Goal: Task Accomplishment & Management: Complete application form

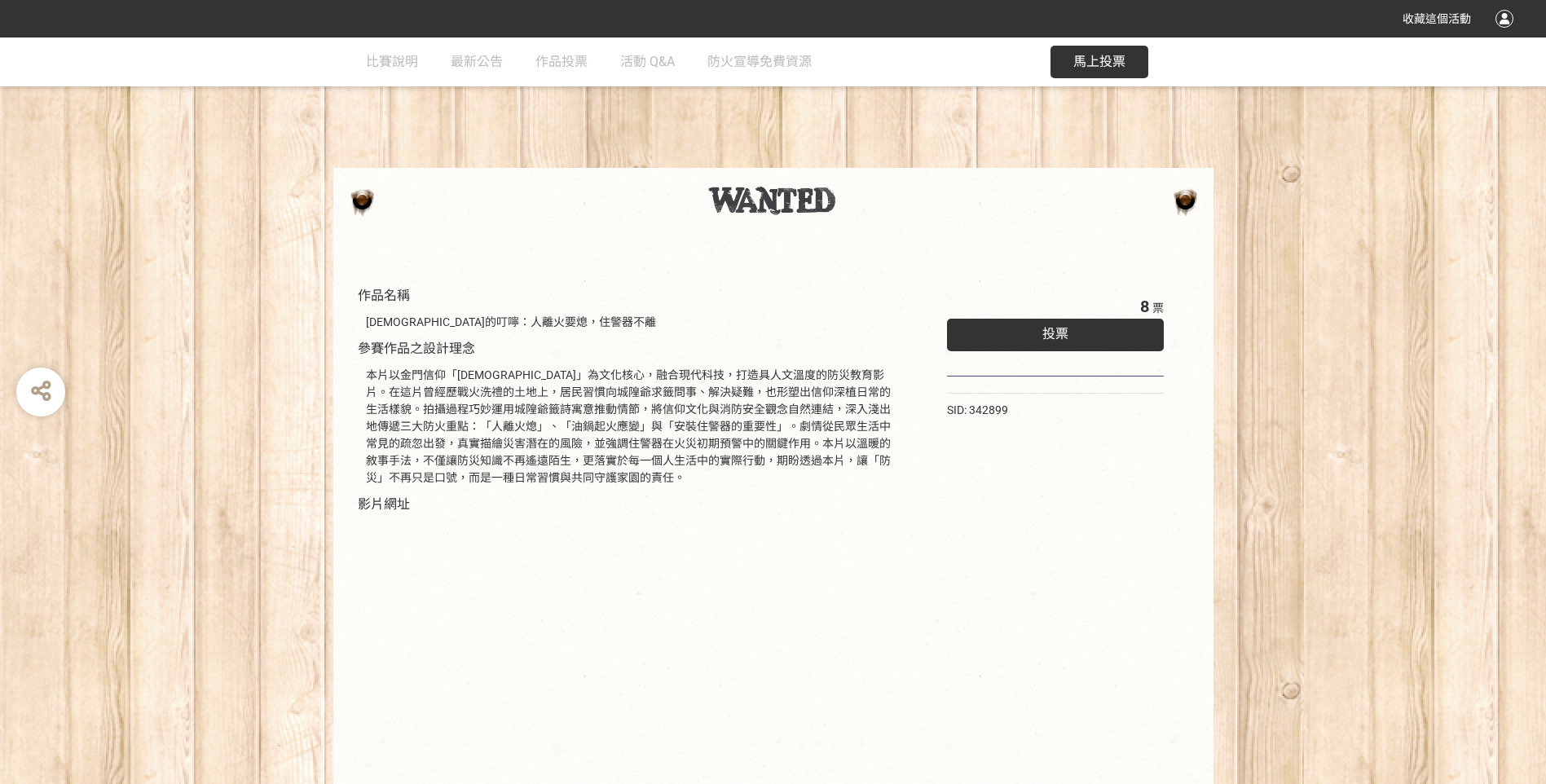
click at [1052, 336] on span "投票" at bounding box center [1055, 334] width 26 height 15
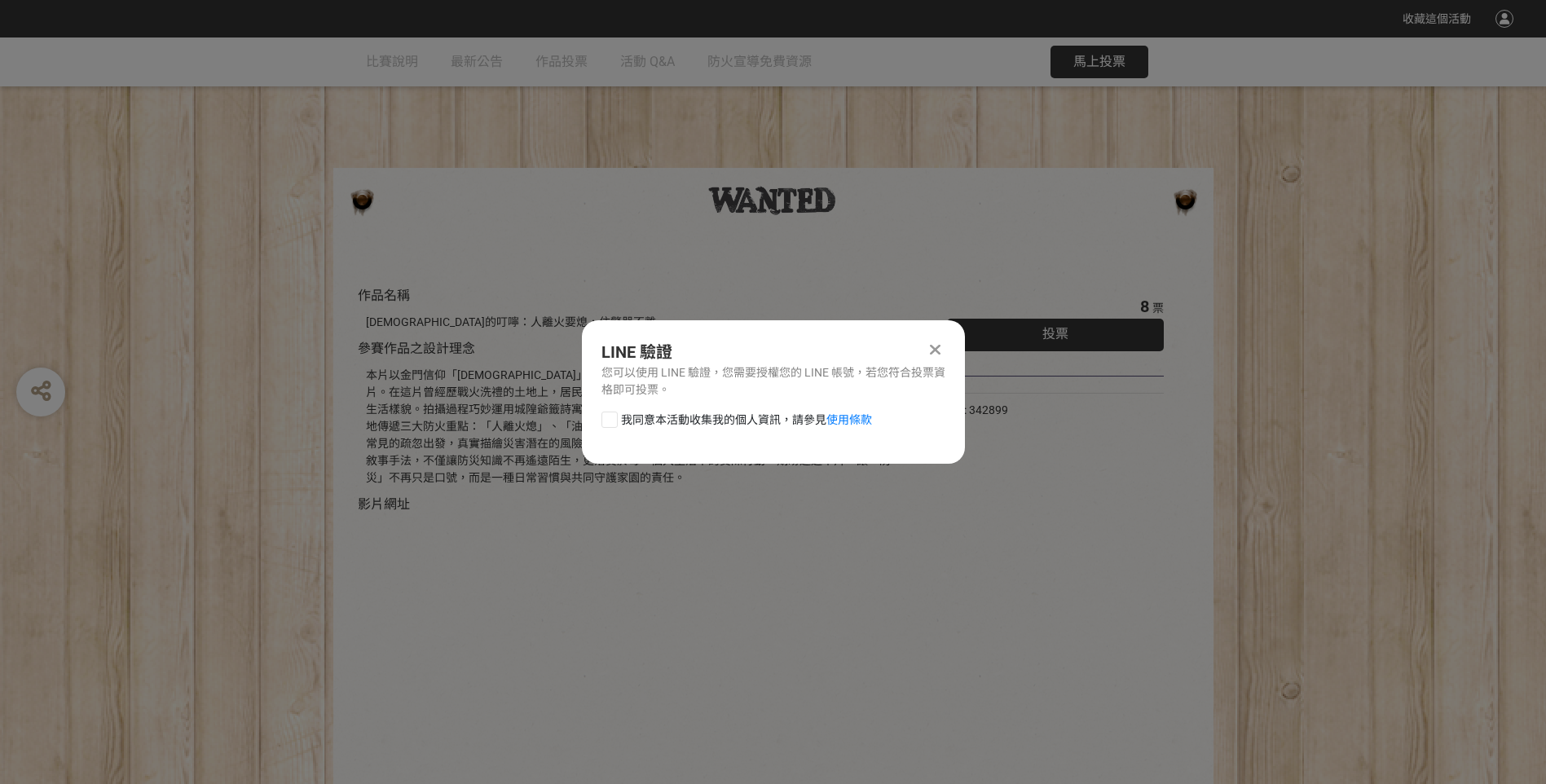
click at [606, 421] on div at bounding box center [609, 420] width 16 height 16
checkbox input "true"
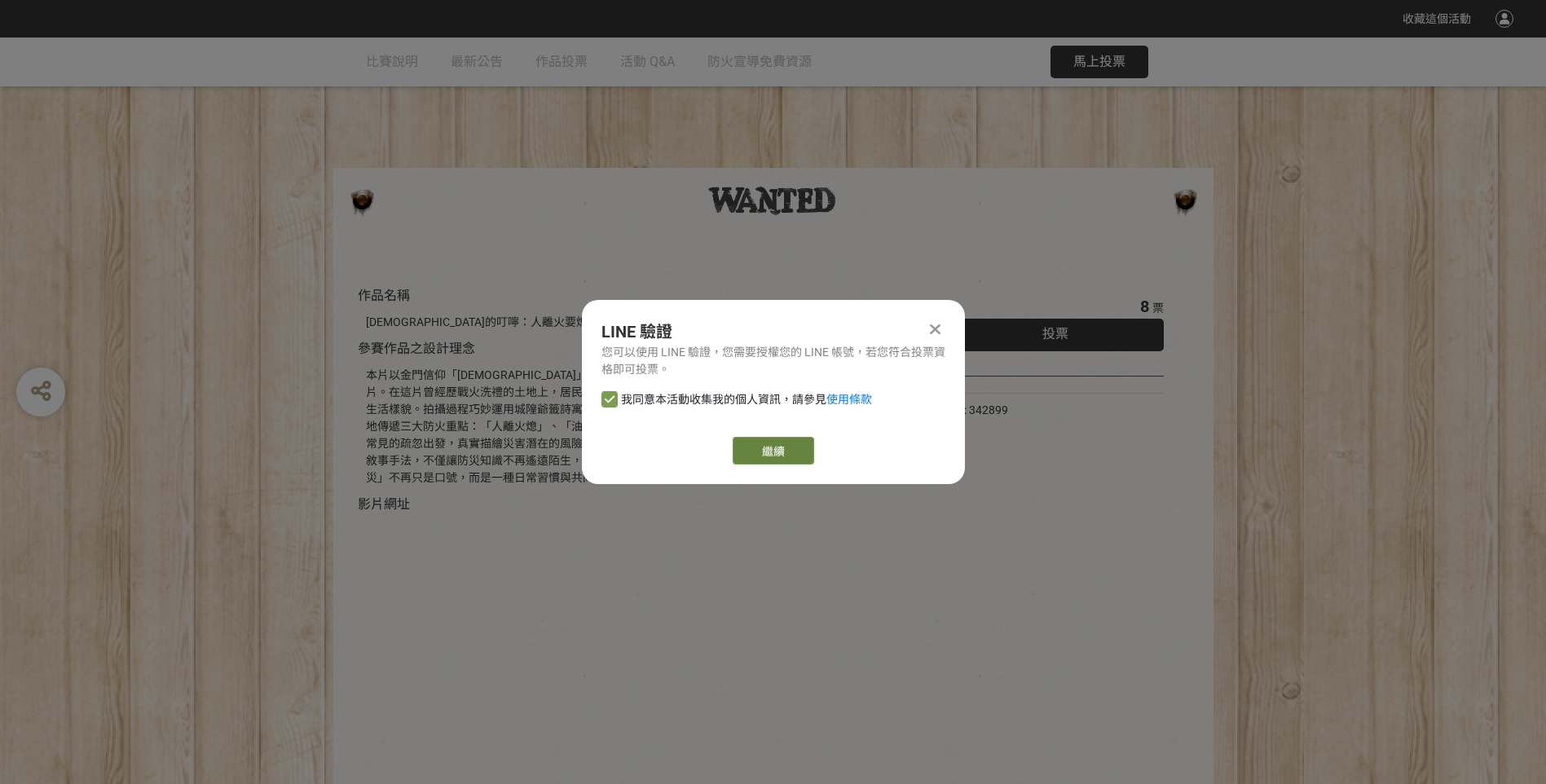
click at [781, 450] on link "繼續" at bounding box center [773, 450] width 82 height 28
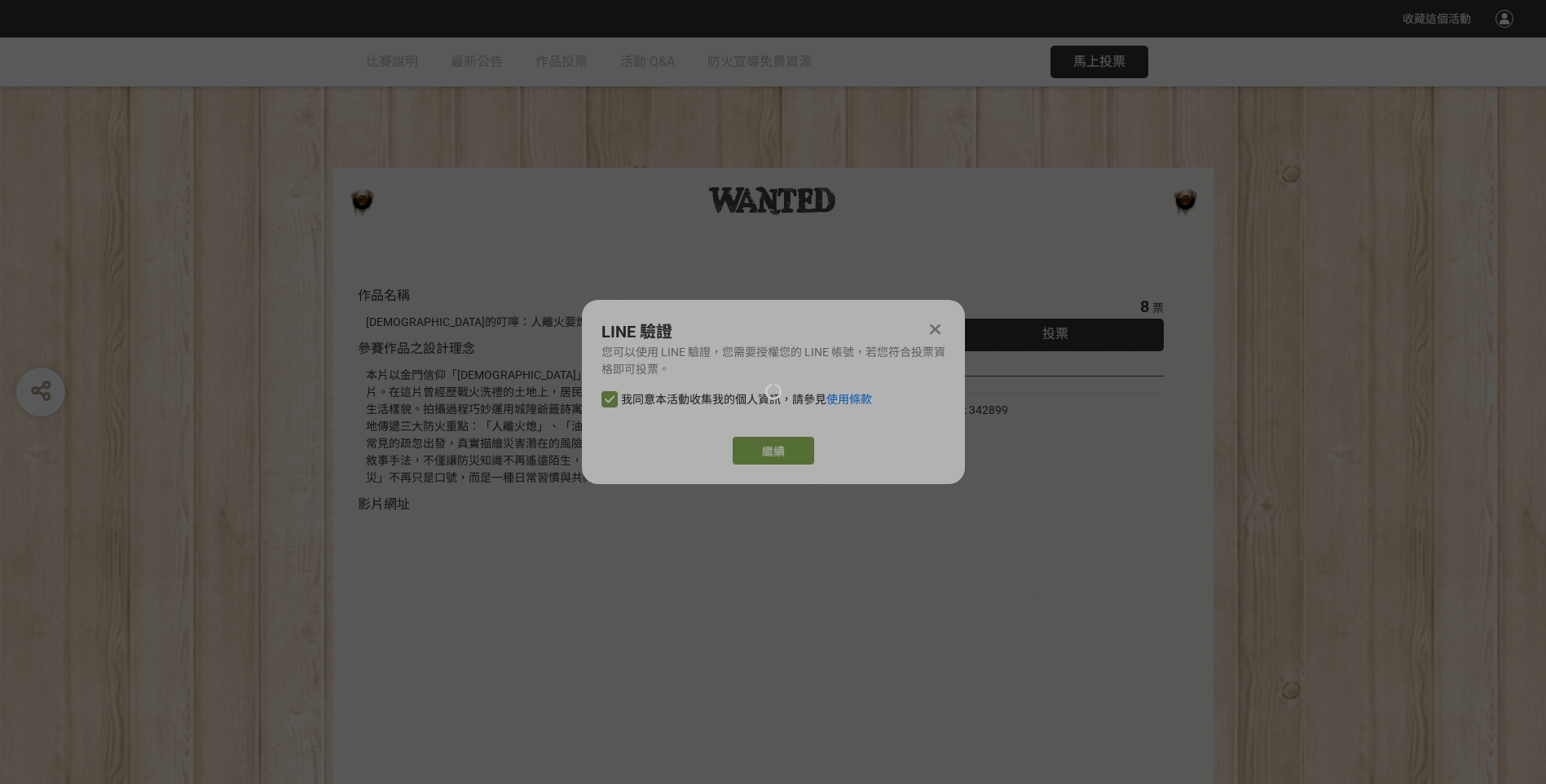
click at [779, 448] on div at bounding box center [773, 392] width 1546 height 784
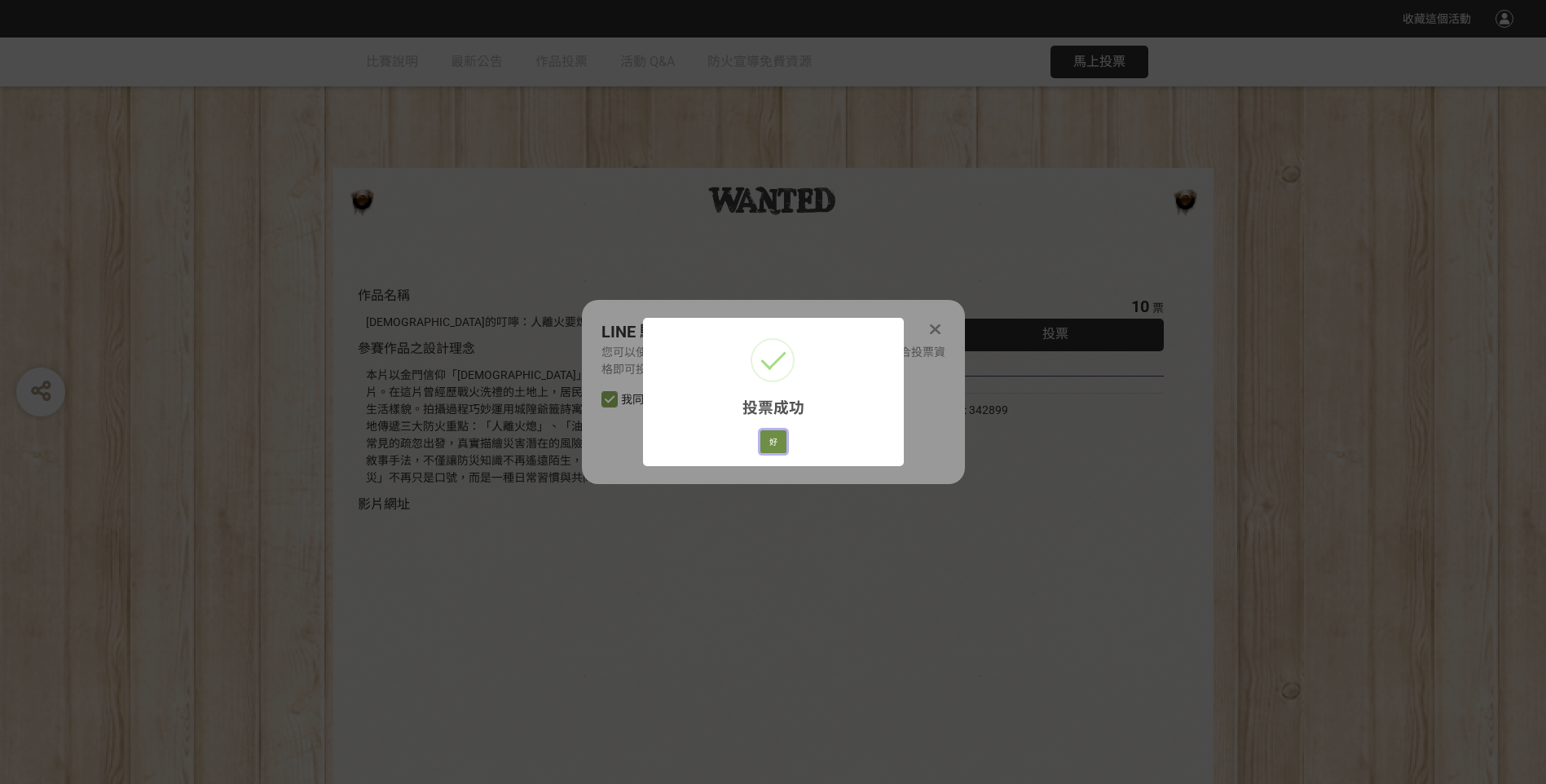
click at [773, 440] on button "好" at bounding box center [773, 441] width 26 height 23
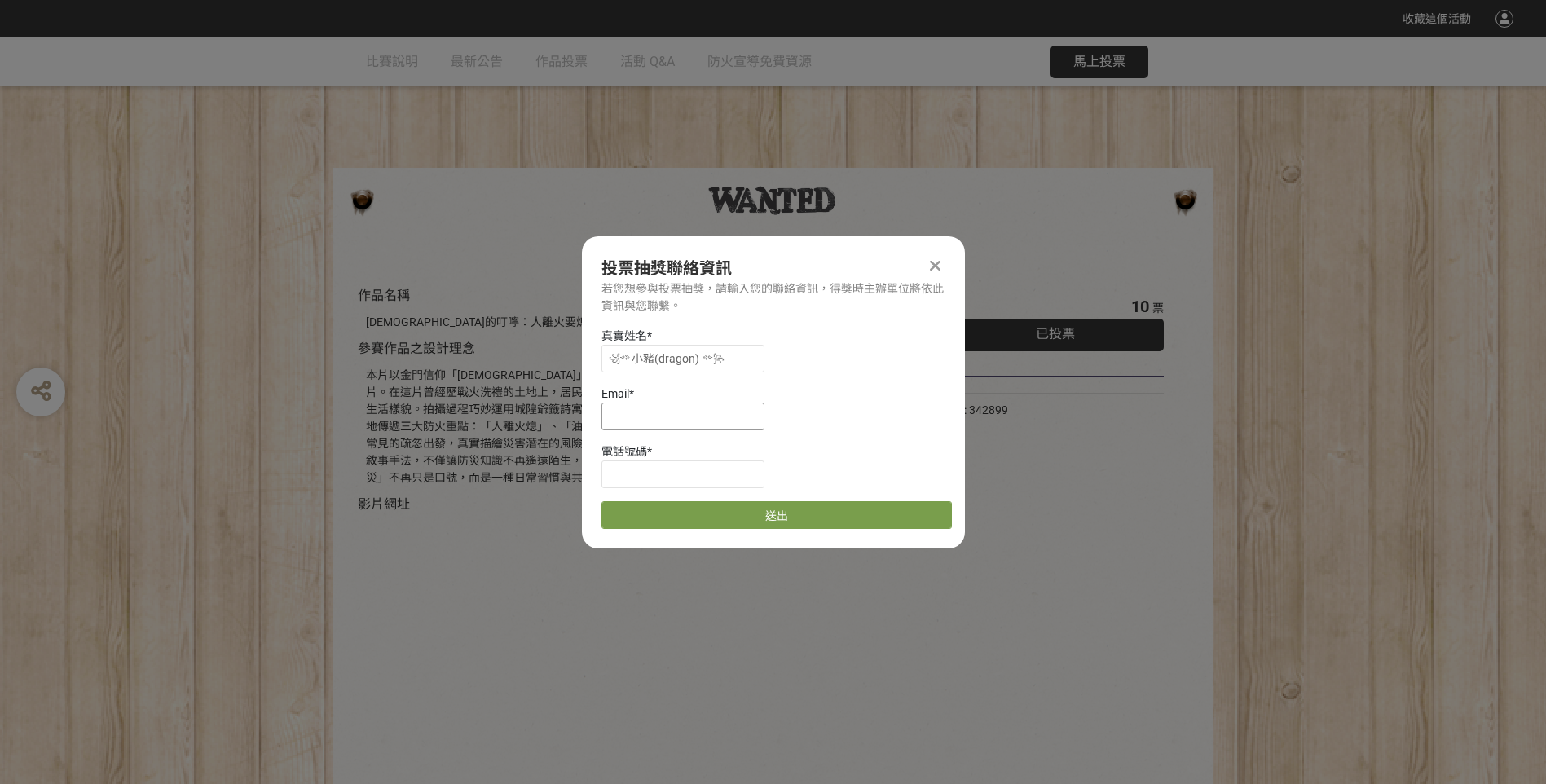
click at [721, 417] on input at bounding box center [683, 416] width 163 height 28
type input "levinor1192000@gmail.com"
type input "0921810119"
click at [744, 517] on button "送出" at bounding box center [776, 515] width 350 height 28
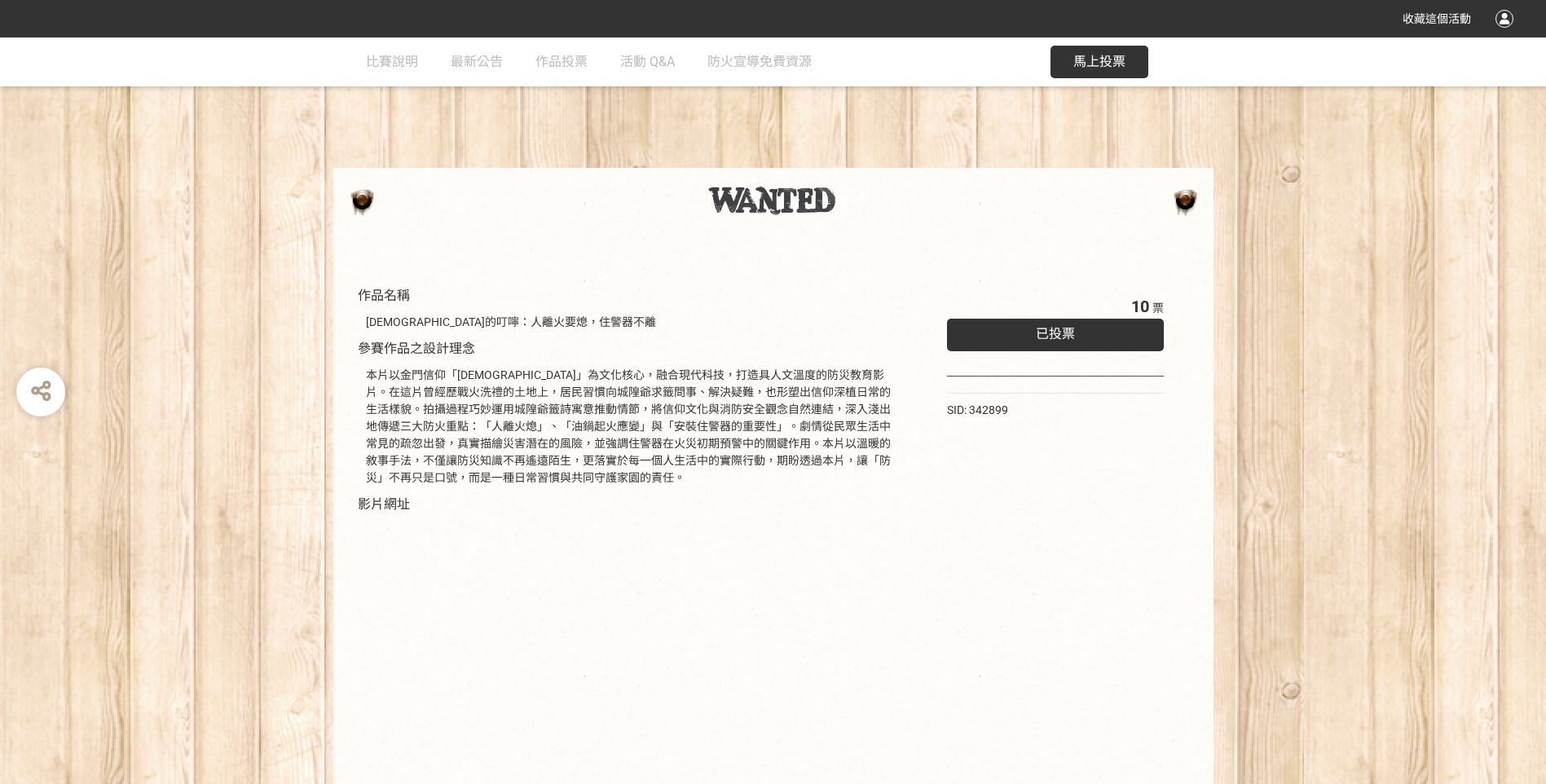
click at [1067, 334] on span "已投票" at bounding box center [1055, 334] width 39 height 15
click at [658, 304] on div "作品名稱 [DEMOGRAPHIC_DATA]的叮嚀：人離火要熄，住警器不離 參賽作品之設計理念 本片以金門信仰「[DEMOGRAPHIC_DATA]」為文化…" at bounding box center [632, 557] width 549 height 544
drag, startPoint x: 354, startPoint y: 318, endPoint x: 578, endPoint y: 327, distance: 224.2
click at [578, 327] on div "作品名稱 [DEMOGRAPHIC_DATA]的叮嚀：人離火要熄，住警器不離 參賽作品之設計理念 本片以金門信仰「[DEMOGRAPHIC_DATA]」為文化…" at bounding box center [632, 557] width 565 height 559
copy div "[DEMOGRAPHIC_DATA]的叮嚀：人離火要熄，住警器不離"
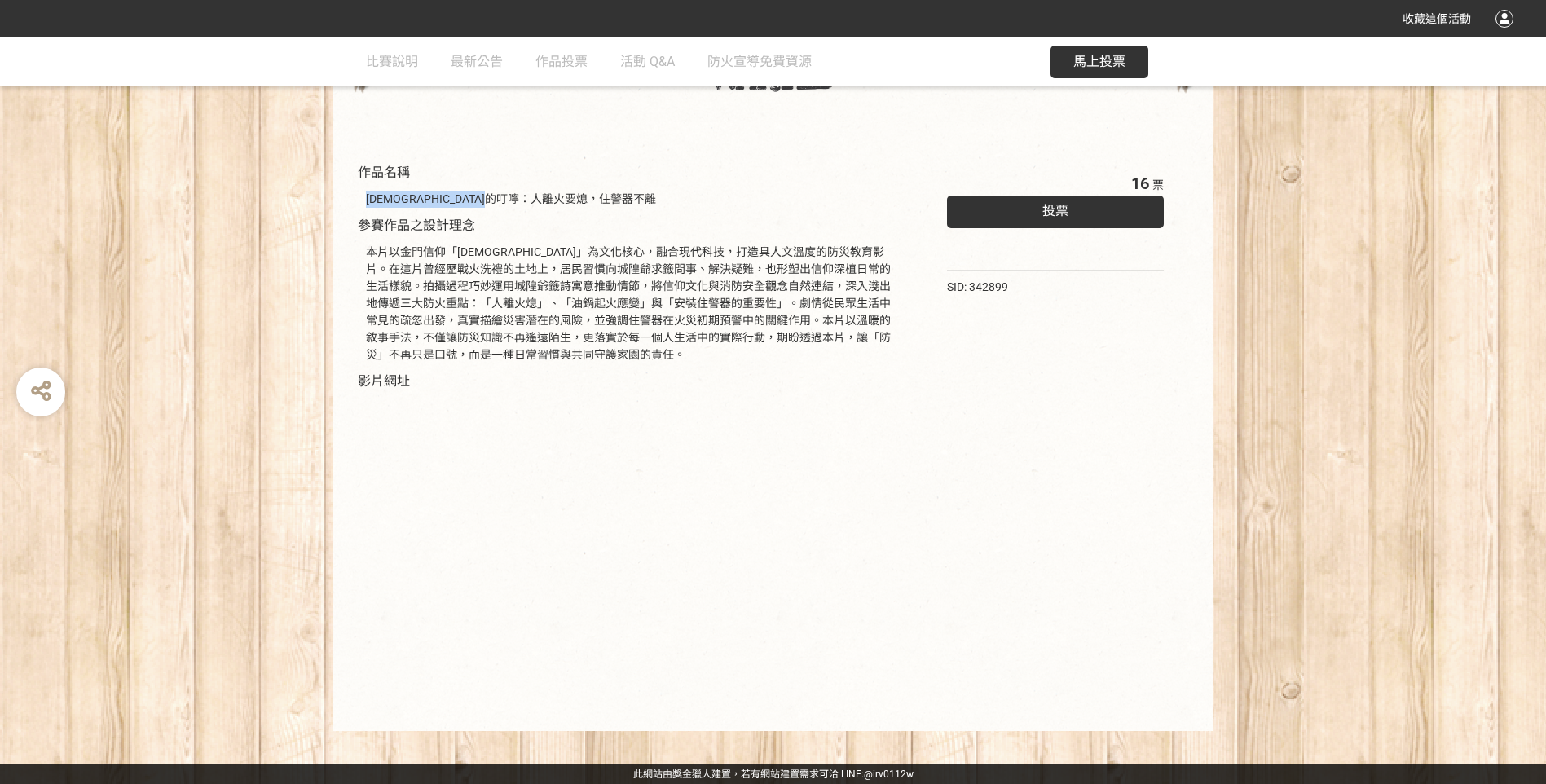
scroll to position [124, 0]
